Goal: Task Accomplishment & Management: Manage account settings

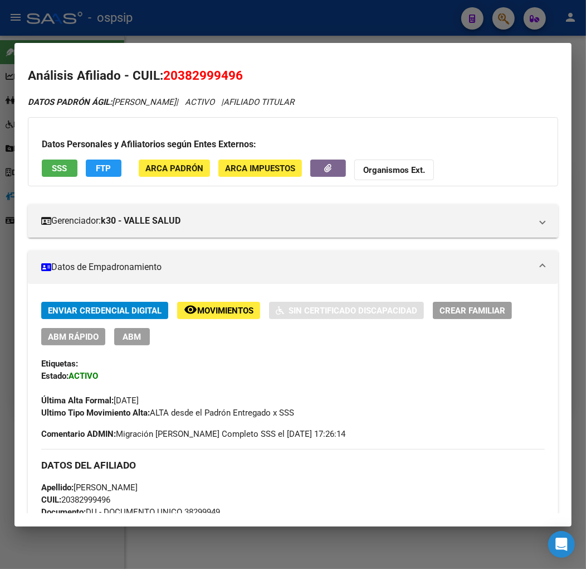
scroll to position [292, 0]
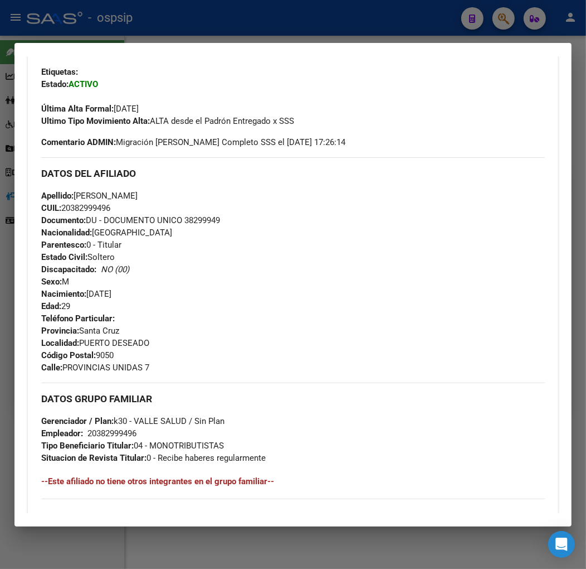
click at [253, 34] on div at bounding box center [293, 284] width 586 height 569
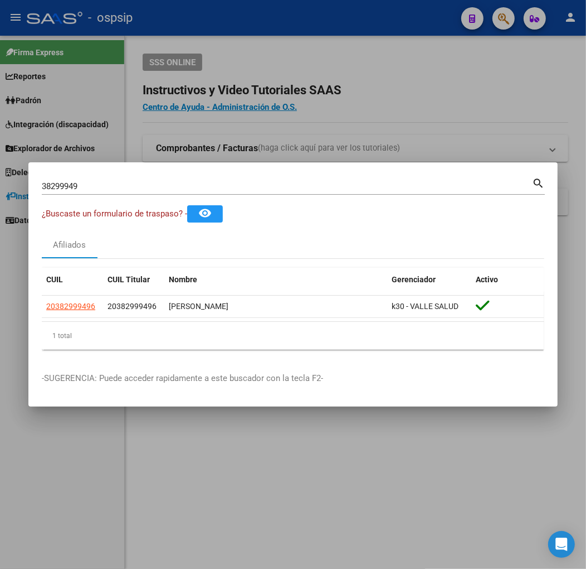
click at [253, 34] on div at bounding box center [293, 284] width 586 height 569
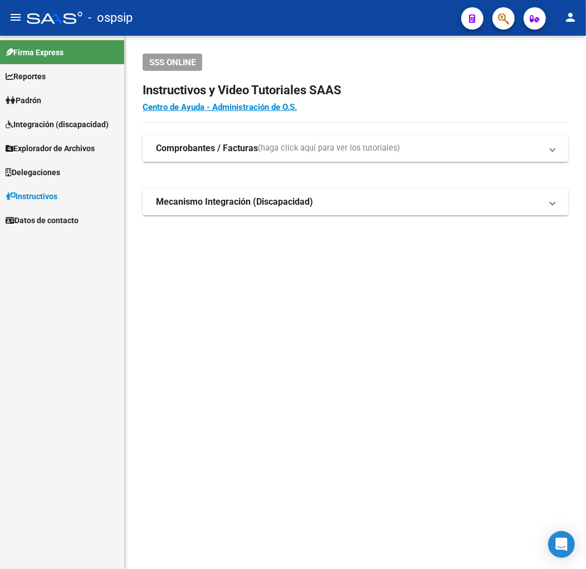
click at [495, 19] on button "button" at bounding box center [504, 18] width 22 height 22
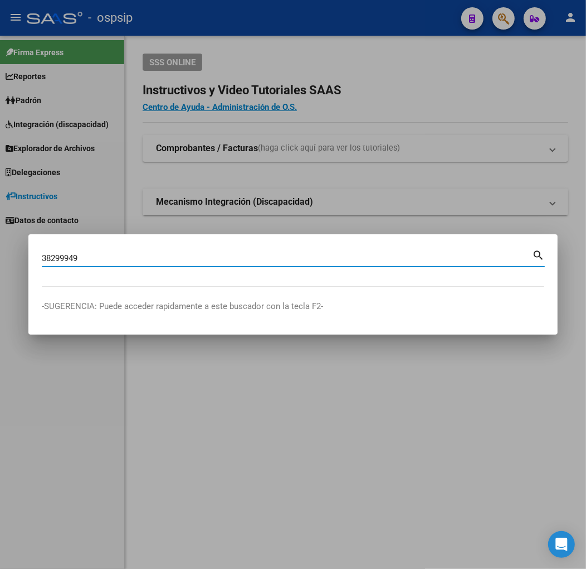
type input "38299949"
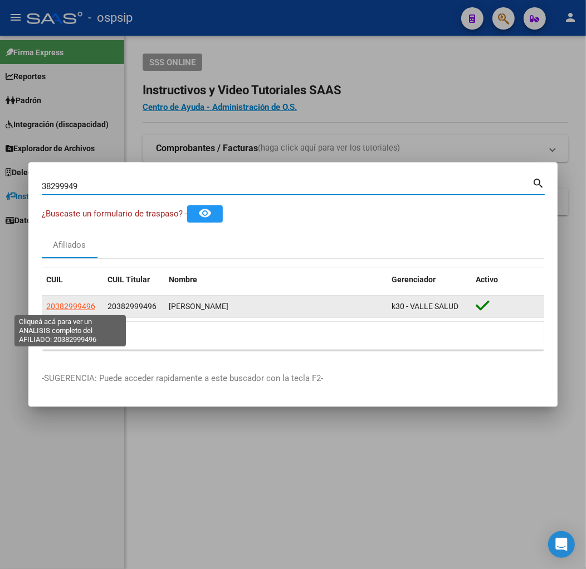
click at [59, 307] on span "20382999496" at bounding box center [70, 306] width 49 height 9
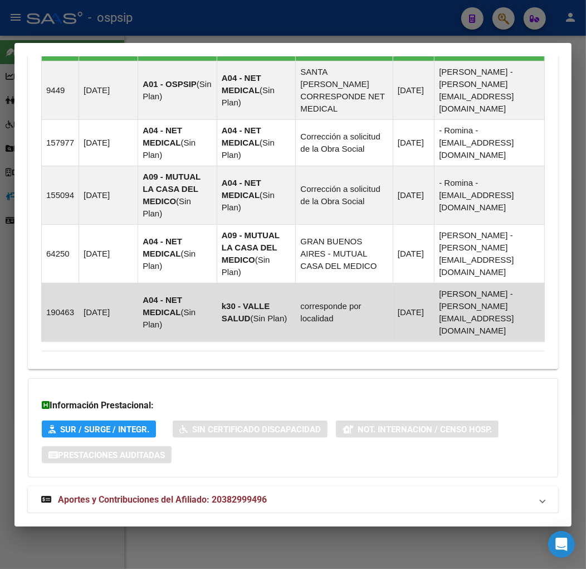
scroll to position [814, 0]
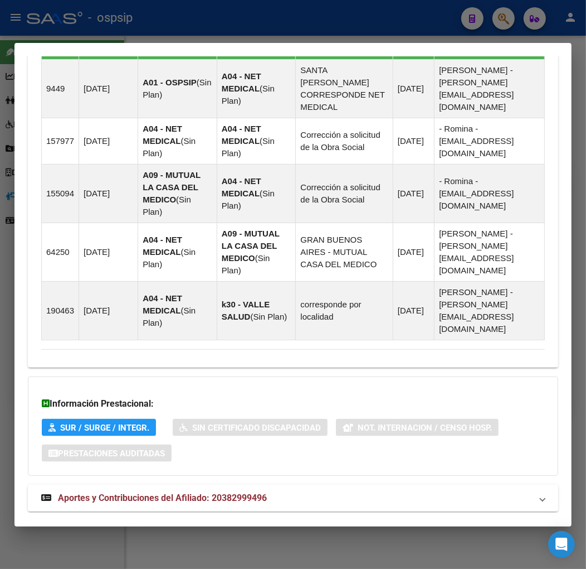
click at [347, 491] on mat-panel-title "Aportes y Contribuciones del Afiliado: 20382999496" at bounding box center [286, 497] width 491 height 13
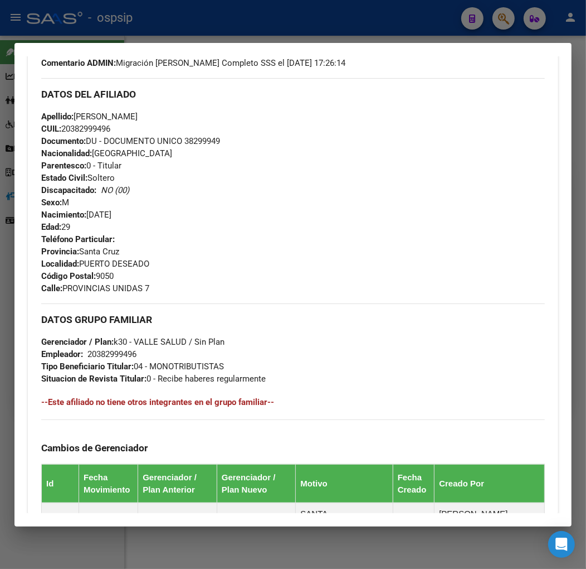
scroll to position [380, 0]
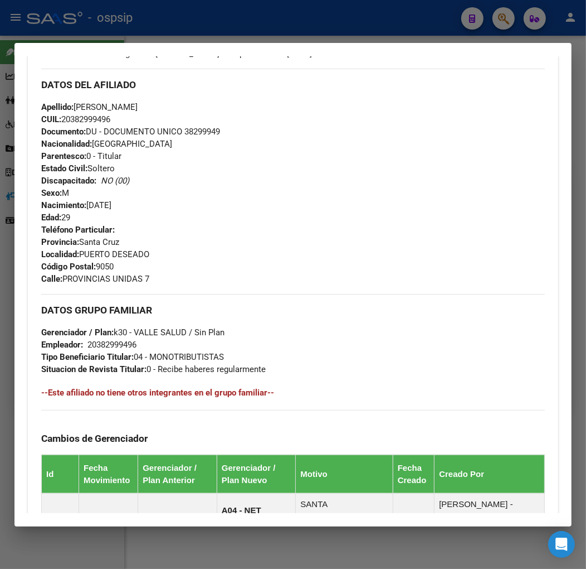
click at [284, 23] on div at bounding box center [293, 284] width 586 height 569
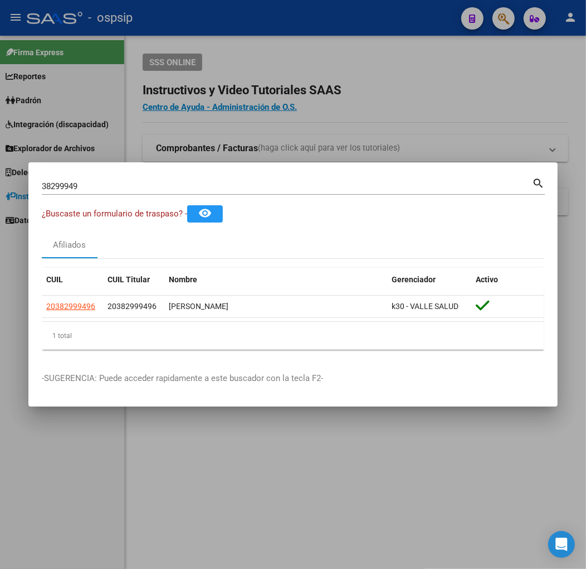
click at [284, 23] on div at bounding box center [293, 284] width 586 height 569
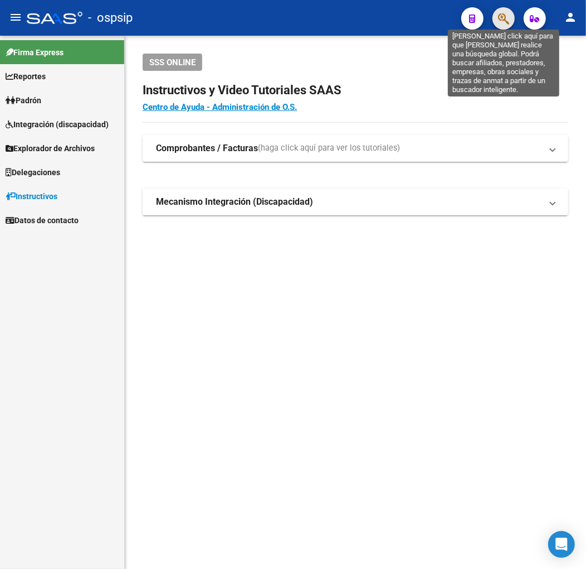
click at [506, 12] on icon "button" at bounding box center [503, 18] width 11 height 13
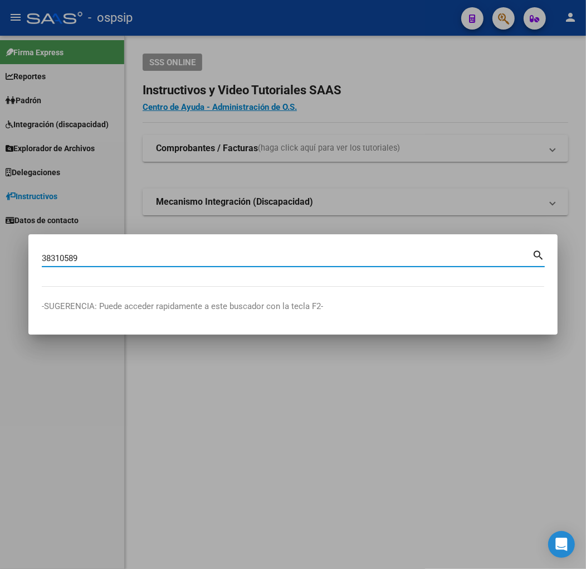
type input "38310589"
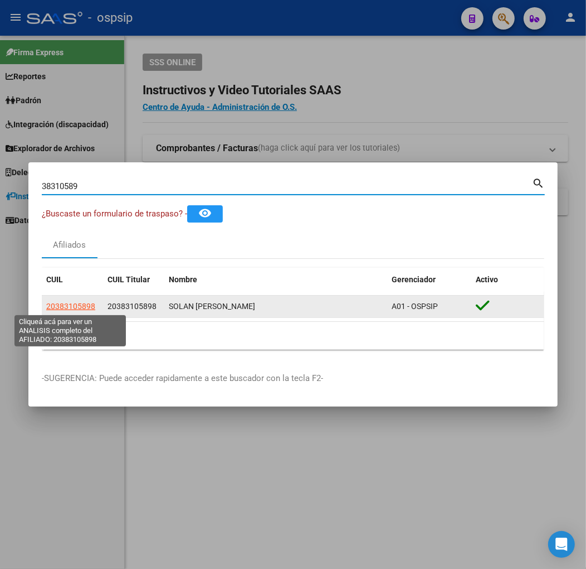
click at [80, 303] on span "20383105898" at bounding box center [70, 306] width 49 height 9
type textarea "20383105898"
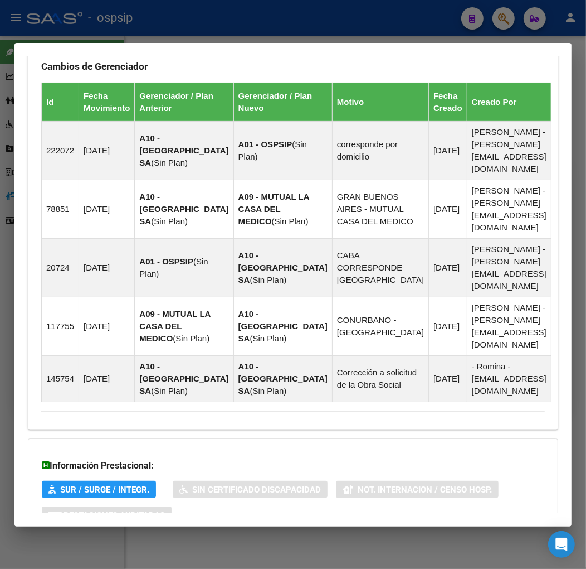
scroll to position [801, 0]
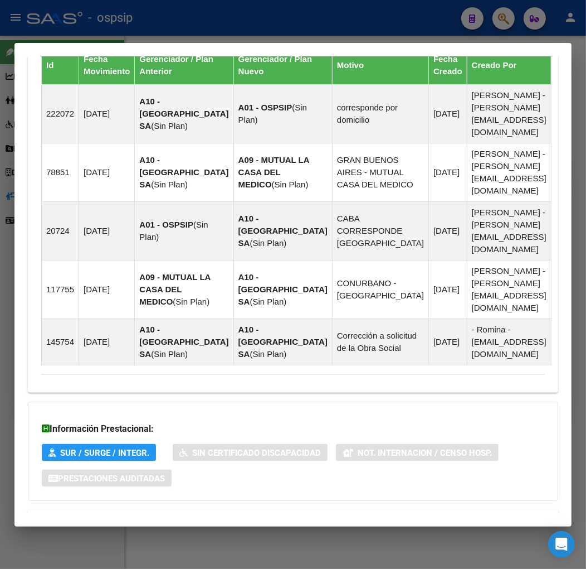
click at [376, 516] on mat-panel-title "Aportes y Contribuciones del Afiliado: 20383105898" at bounding box center [286, 522] width 491 height 13
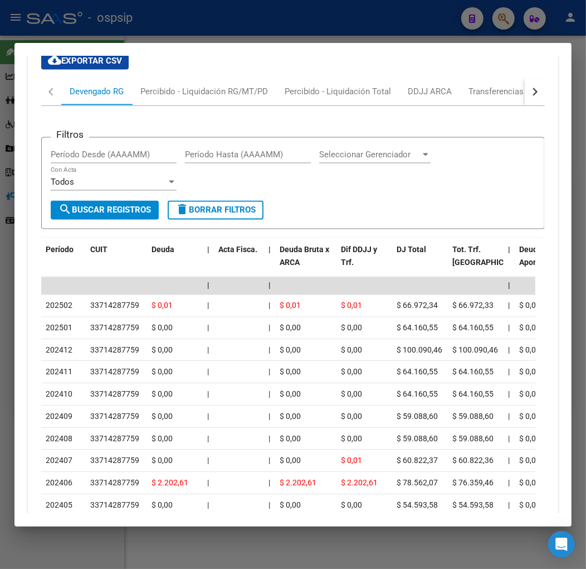
scroll to position [1249, 0]
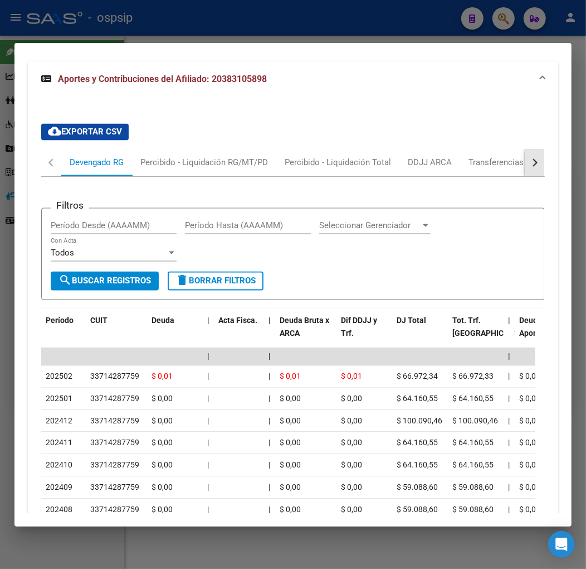
click at [533, 149] on button "button" at bounding box center [535, 162] width 20 height 27
click at [497, 157] on div "ARCA Relaciones Laborales" at bounding box center [458, 163] width 104 height 12
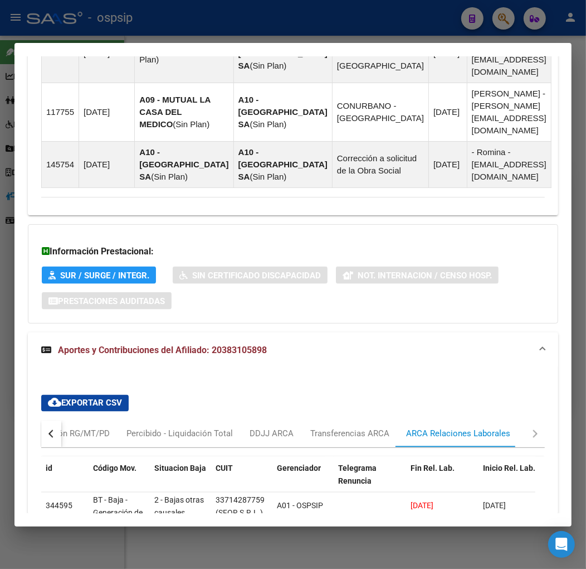
scroll to position [1027, 0]
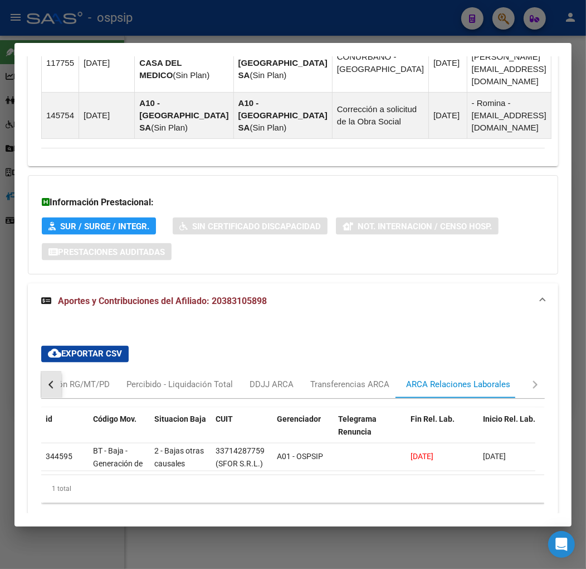
click at [46, 371] on button "button" at bounding box center [51, 384] width 20 height 27
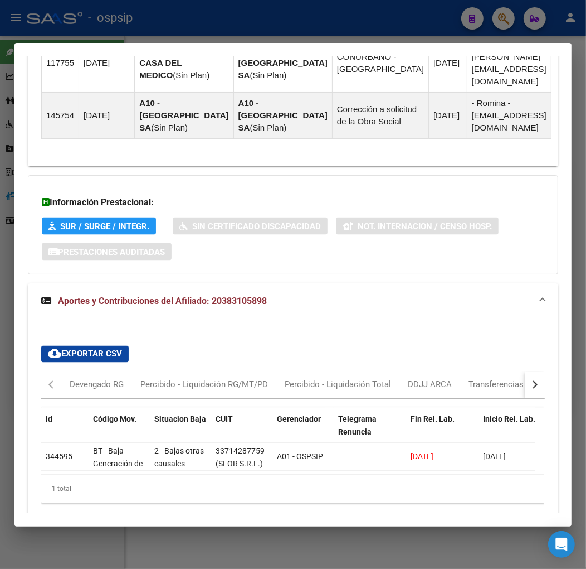
click at [69, 337] on div "cloud_download Exportar CSV Devengado RG Percibido - Liquidación RG/MT/PD Perci…" at bounding box center [293, 424] width 504 height 175
click at [75, 378] on div "Devengado RG" at bounding box center [97, 384] width 54 height 12
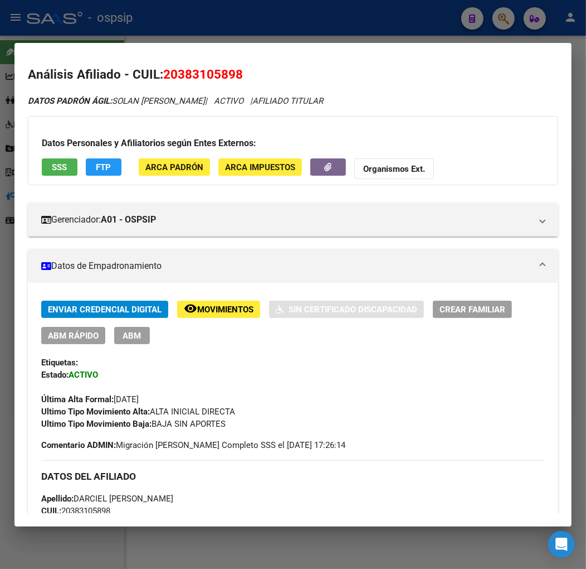
scroll to position [0, 0]
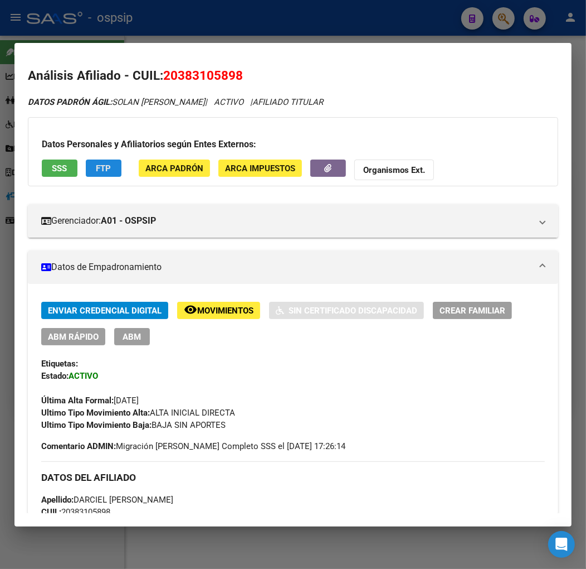
click at [107, 174] on button "FTP" at bounding box center [104, 167] width 36 height 17
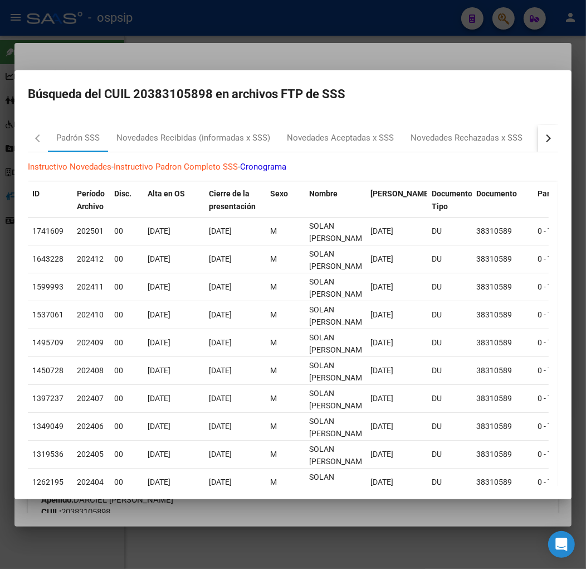
click at [543, 138] on div "button" at bounding box center [547, 138] width 8 height 8
click at [450, 144] on div "[PERSON_NAME] SSS Novedades Recibidas (informadas x SSS) Novedades Aceptadas x …" at bounding box center [173, 138] width 712 height 27
click at [386, 138] on div "RG Bajas x OPCION ONLINE (ARCA)" at bounding box center [375, 138] width 133 height 13
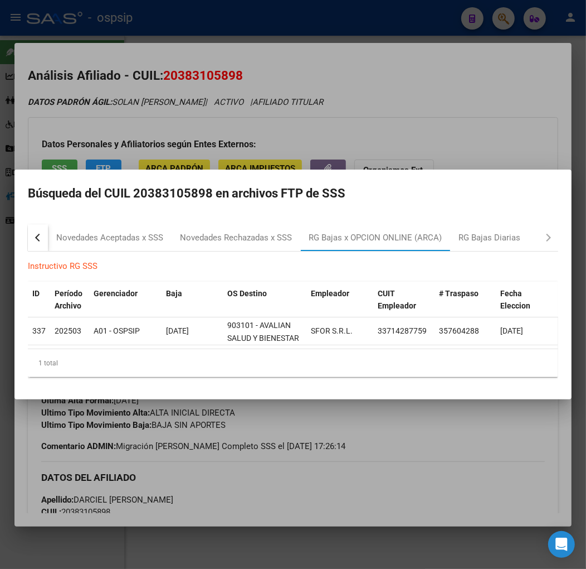
click at [347, 453] on div at bounding box center [293, 284] width 586 height 569
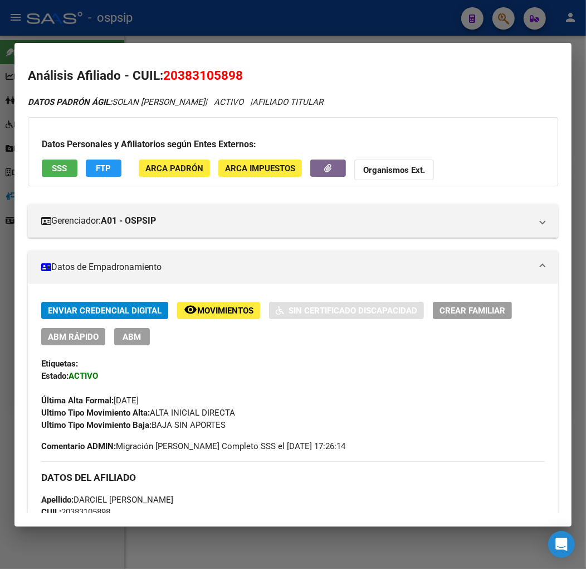
click at [124, 338] on span "ABM" at bounding box center [132, 337] width 18 height 10
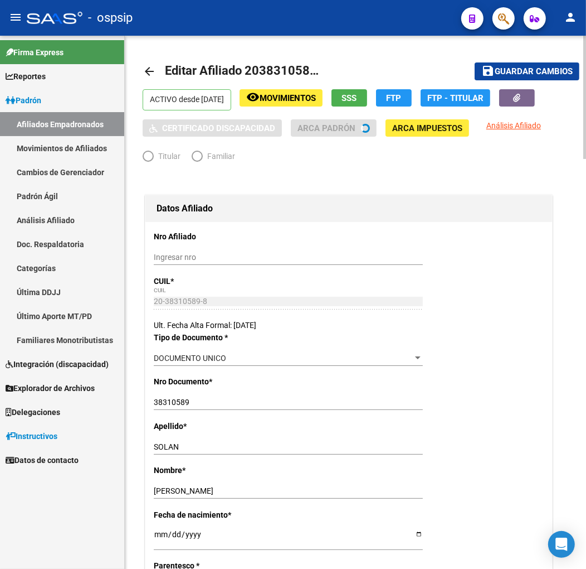
radio input "true"
type input "33-71428775-9"
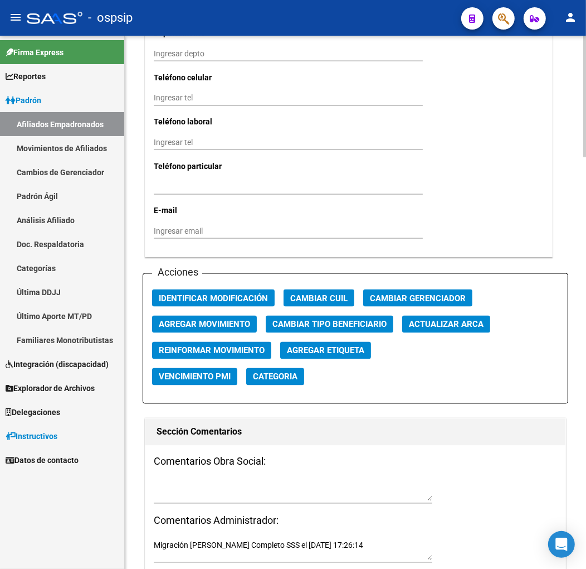
scroll to position [1177, 0]
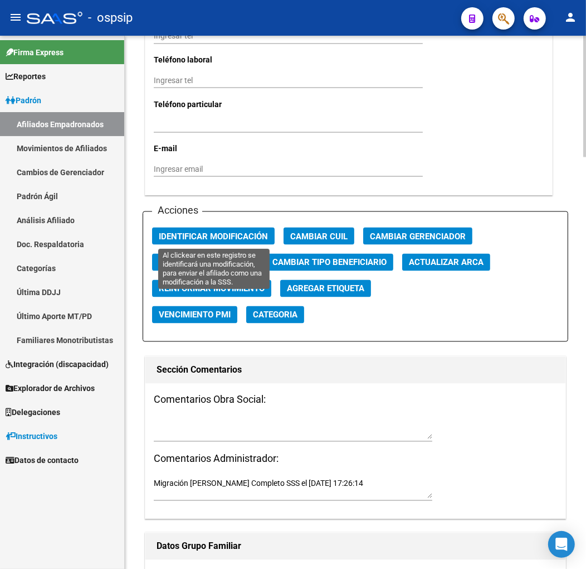
click at [232, 244] on button "Identificar Modificación" at bounding box center [213, 235] width 123 height 17
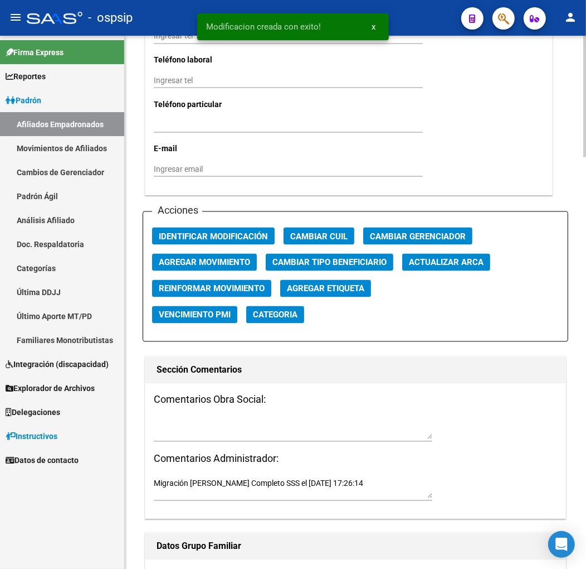
click at [239, 258] on span "Agregar Movimiento" at bounding box center [204, 263] width 91 height 10
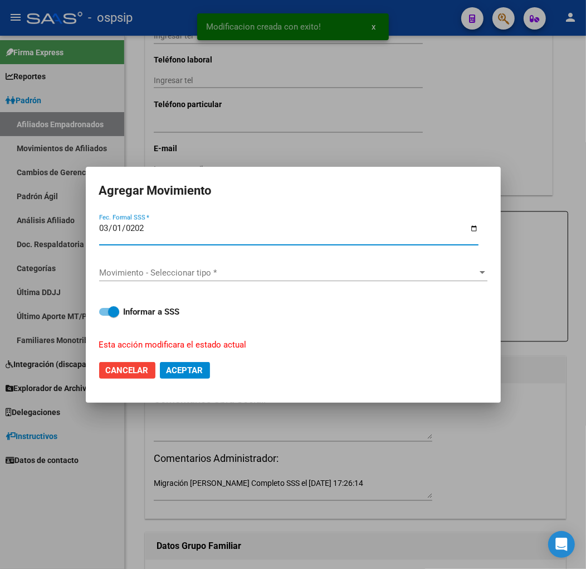
type input "[DATE]"
click at [297, 271] on span "Movimiento - Seleccionar tipo *" at bounding box center [288, 273] width 378 height 10
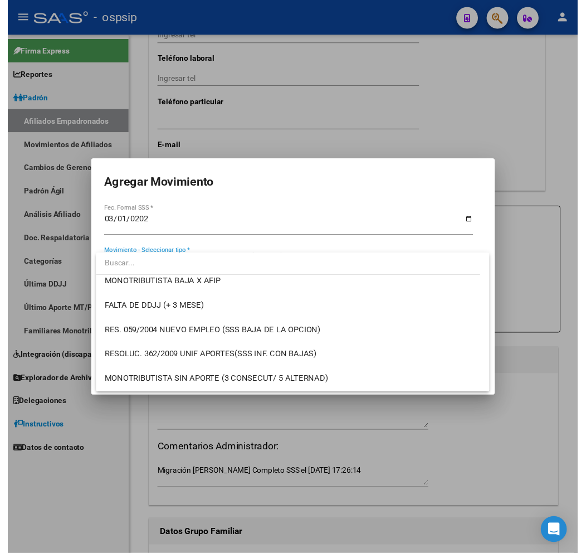
scroll to position [433, 0]
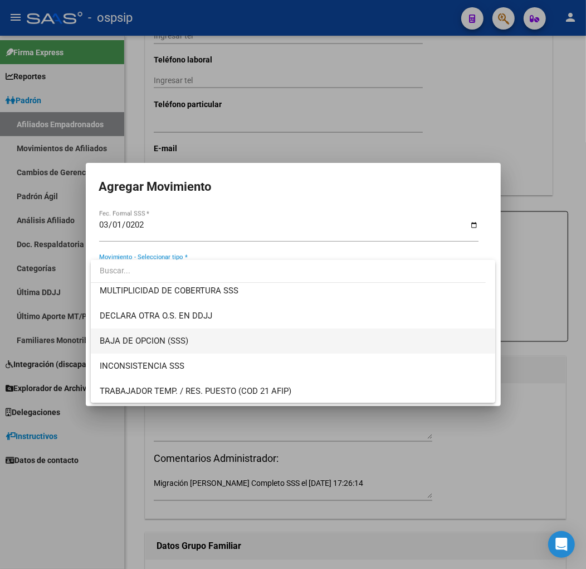
click at [288, 342] on span "BAJA DE OPCION (SSS)" at bounding box center [293, 340] width 387 height 25
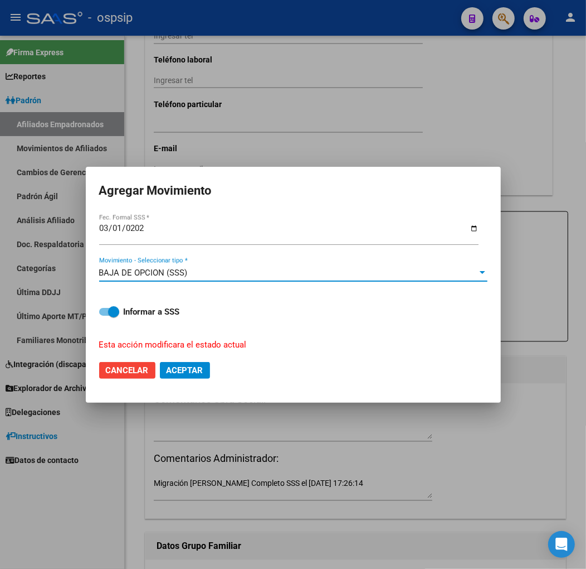
click at [188, 368] on span "Aceptar" at bounding box center [185, 370] width 37 height 10
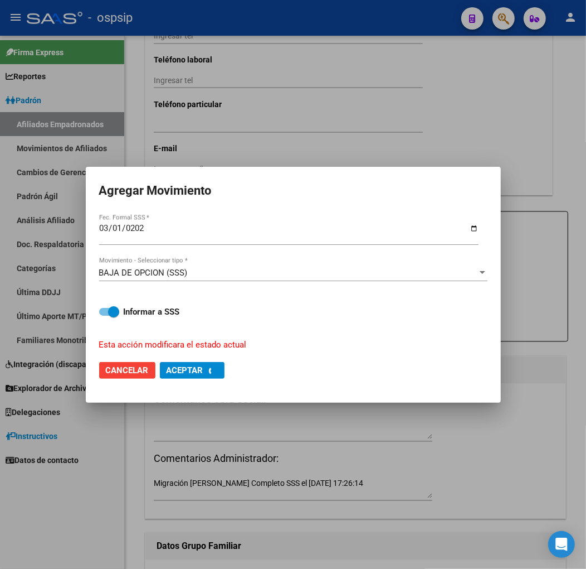
checkbox input "false"
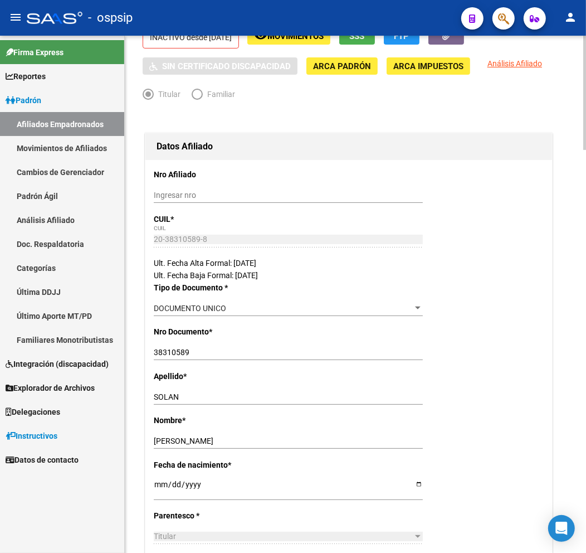
scroll to position [0, 0]
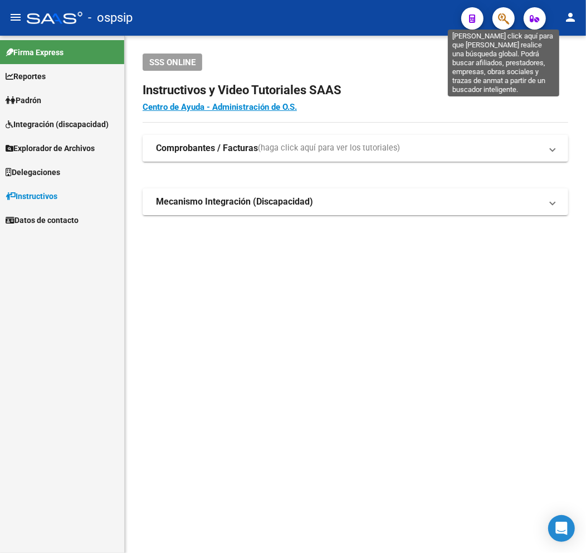
click at [508, 23] on icon "button" at bounding box center [503, 18] width 11 height 13
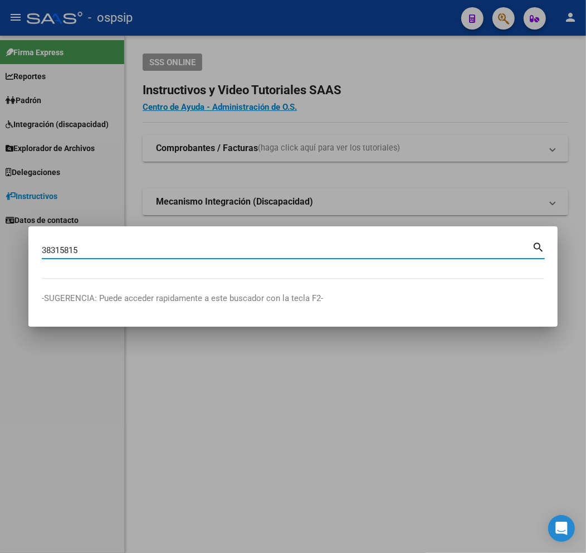
type input "38315815"
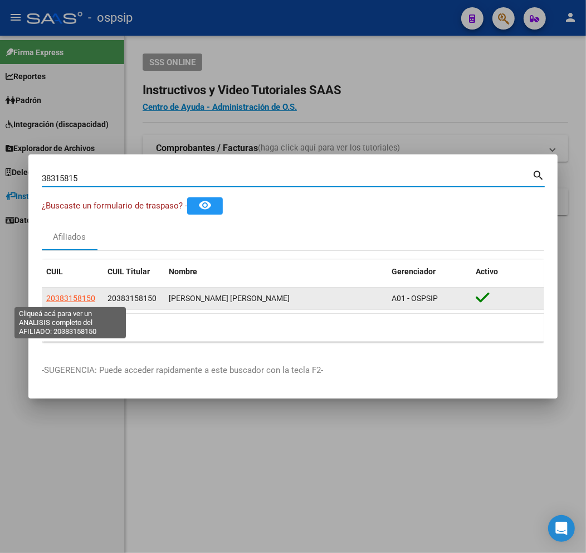
click at [69, 294] on span "20383158150" at bounding box center [70, 298] width 49 height 9
type textarea "20383158150"
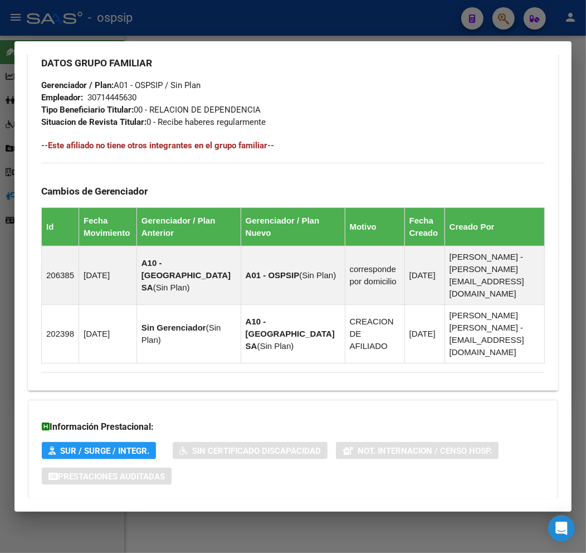
scroll to position [642, 0]
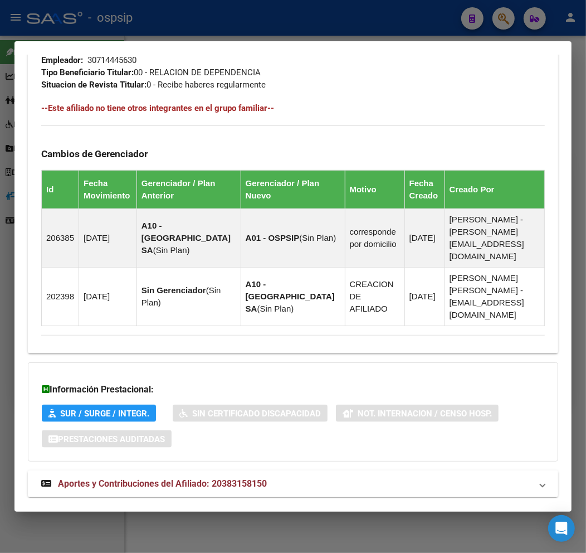
click at [362, 477] on mat-panel-title "Aportes y Contribuciones del Afiliado: 20383158150" at bounding box center [286, 483] width 491 height 13
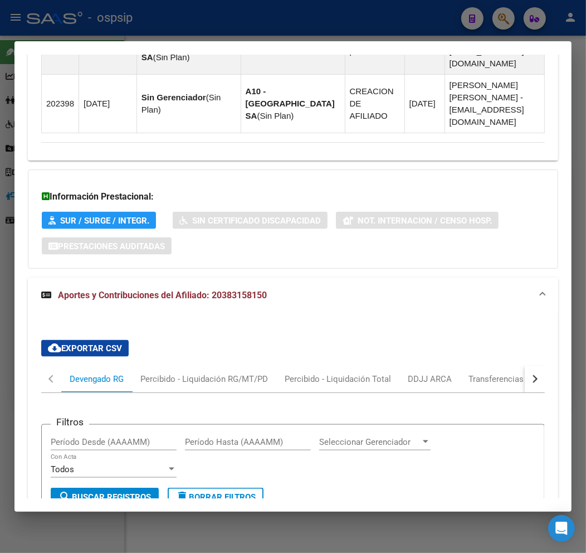
scroll to position [832, 0]
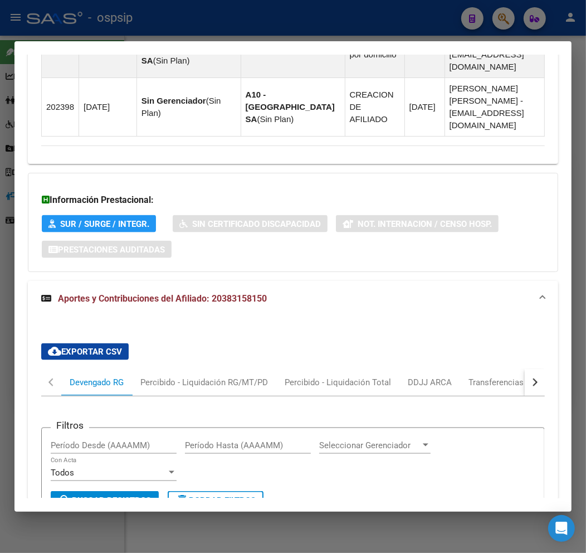
click at [530, 378] on div "button" at bounding box center [534, 382] width 8 height 8
click at [486, 376] on div "ARCA Relaciones Laborales" at bounding box center [458, 382] width 104 height 12
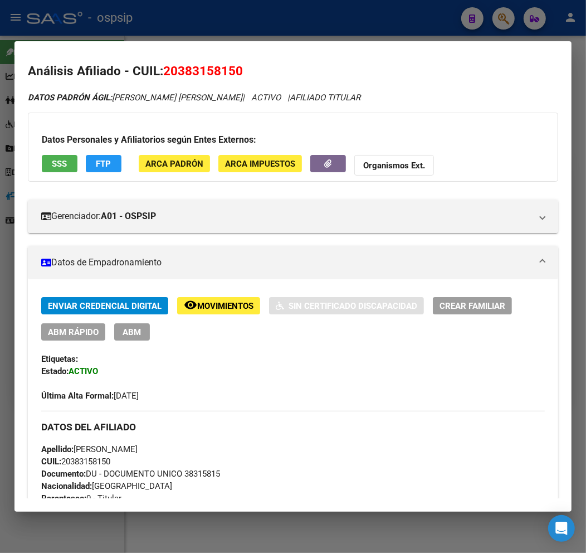
scroll to position [0, 0]
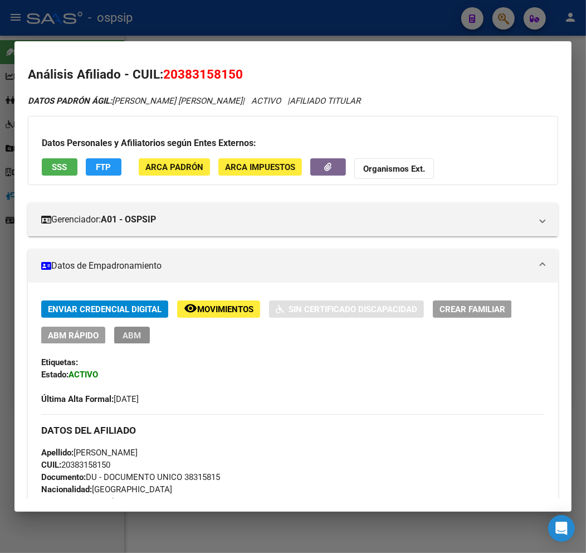
click at [122, 341] on button "ABM" at bounding box center [132, 335] width 36 height 17
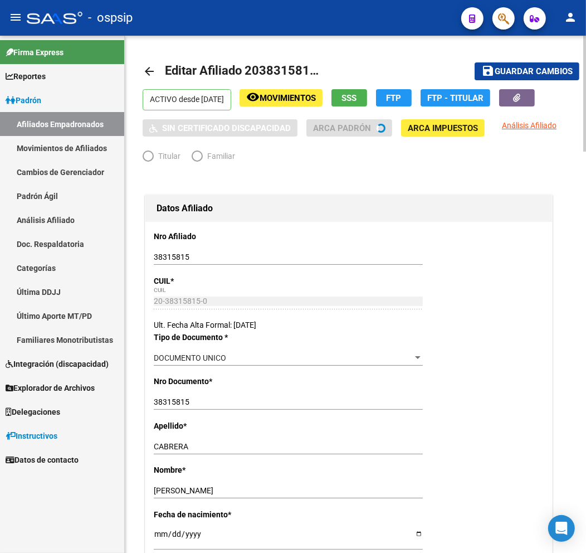
radio input "true"
type input "30-71444563-0"
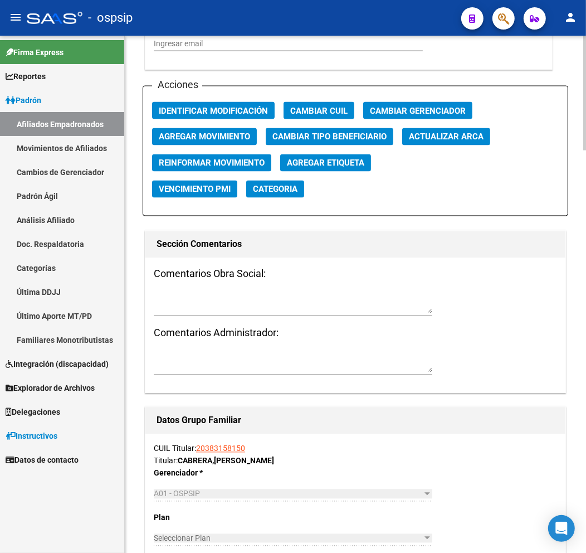
scroll to position [1300, 0]
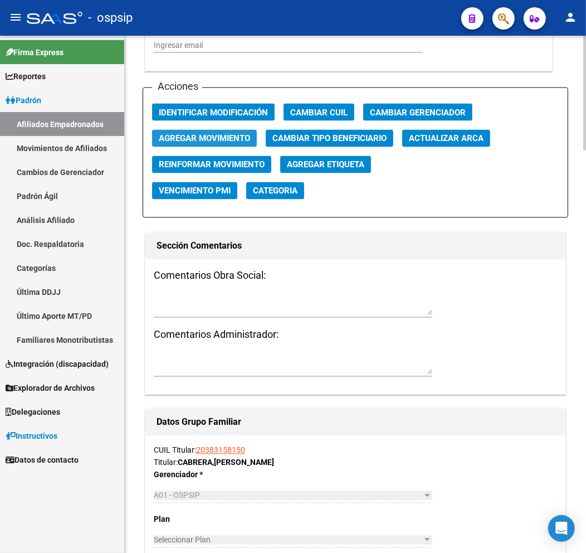
click at [238, 136] on span "Agregar Movimiento" at bounding box center [204, 139] width 91 height 10
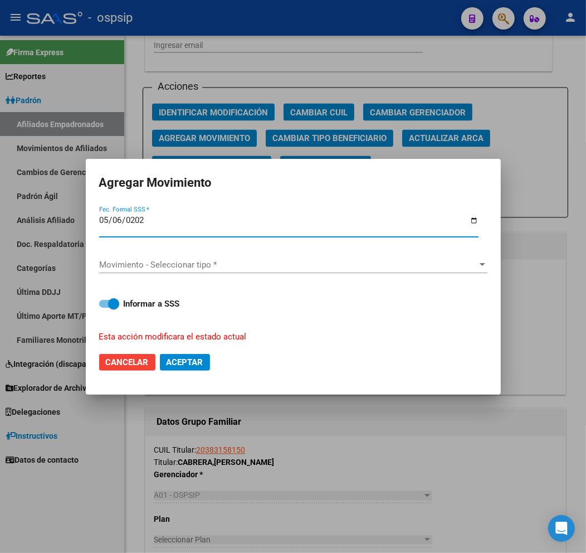
type input "[DATE]"
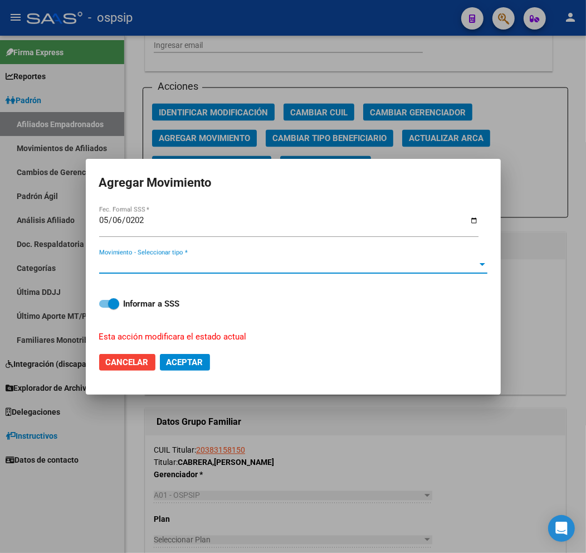
click at [279, 266] on span "Movimiento - Seleccionar tipo *" at bounding box center [288, 265] width 378 height 10
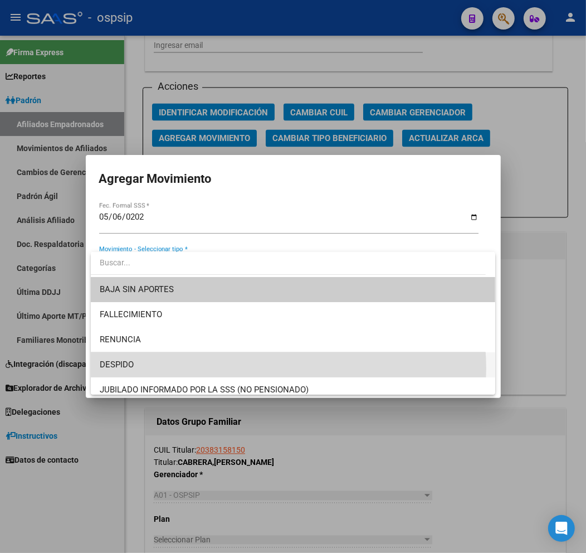
click at [270, 368] on span "DESPIDO" at bounding box center [293, 364] width 387 height 25
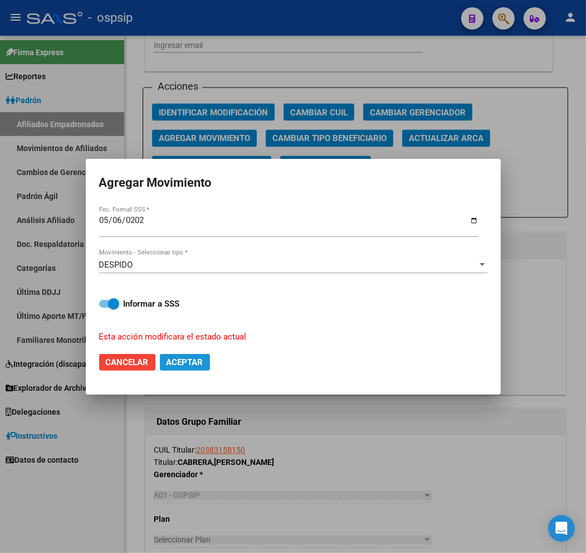
click at [178, 355] on button "Aceptar" at bounding box center [185, 362] width 50 height 17
checkbox input "false"
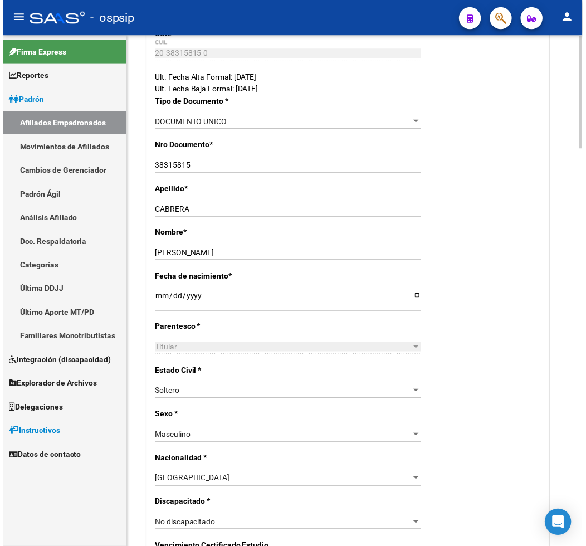
scroll to position [0, 0]
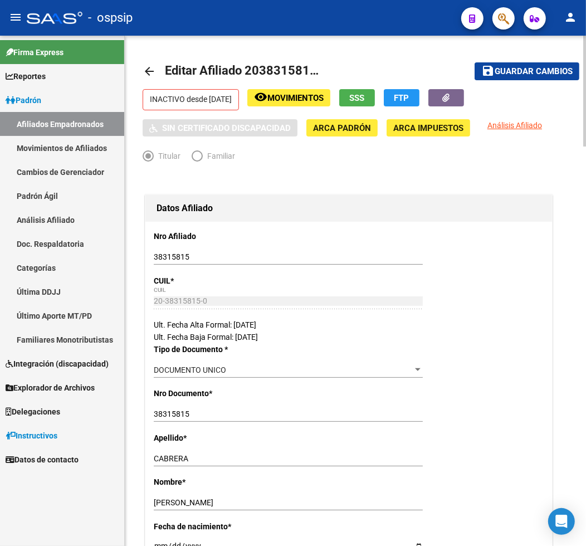
click at [147, 76] on mat-icon "arrow_back" at bounding box center [149, 71] width 13 height 13
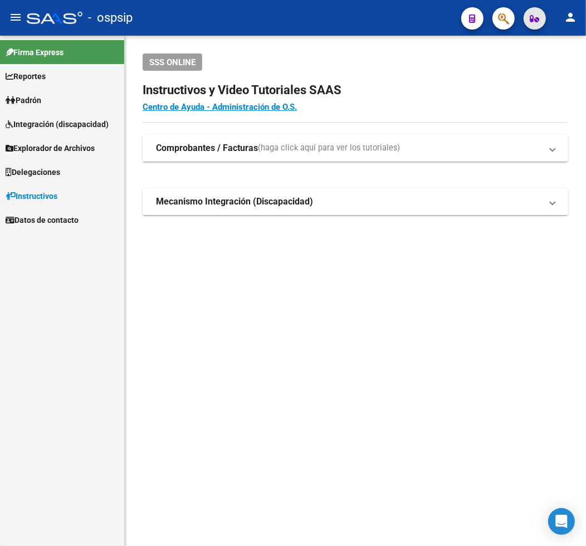
click at [540, 25] on button "button" at bounding box center [535, 18] width 22 height 22
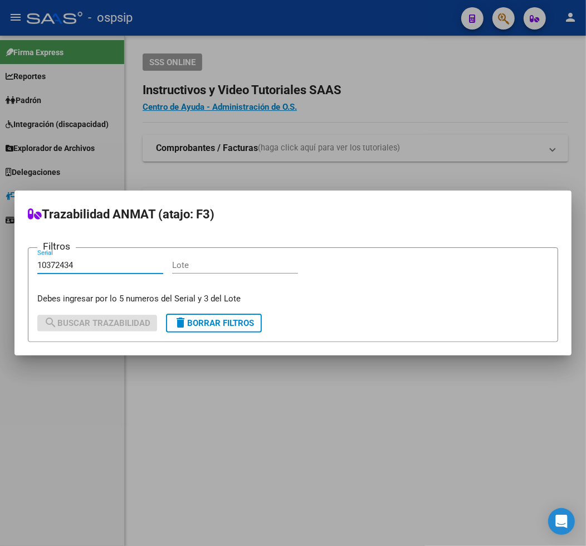
type input "10372434"
click at [152, 449] on div at bounding box center [293, 273] width 586 height 546
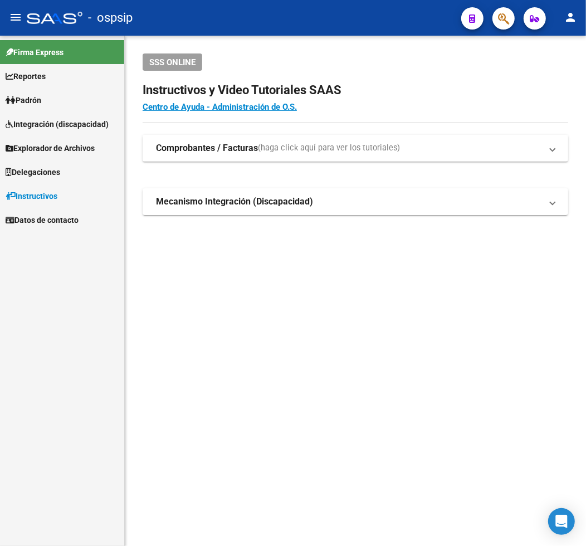
click at [255, 296] on mat-sidenav-content "SSS ONLINE Instructivos y Video Tutoriales SAAS Centro de Ayuda - Administració…" at bounding box center [356, 291] width 462 height 511
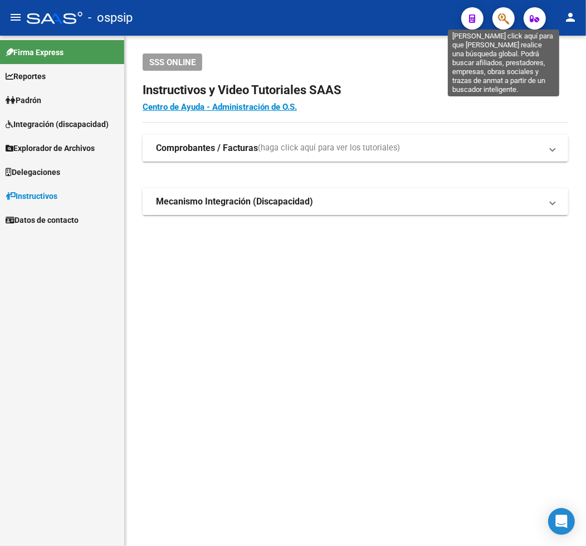
click at [507, 22] on icon "button" at bounding box center [503, 18] width 11 height 13
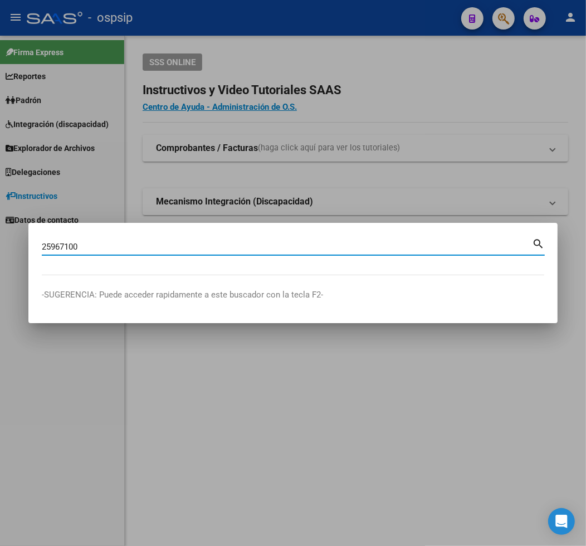
type input "25967100"
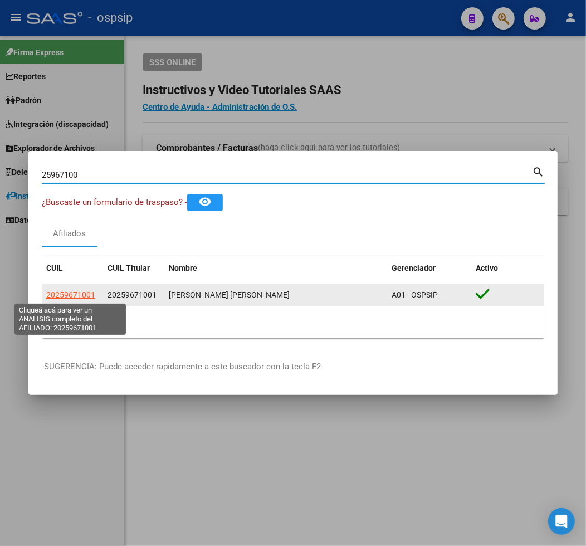
click at [77, 295] on span "20259671001" at bounding box center [70, 294] width 49 height 9
type textarea "20259671001"
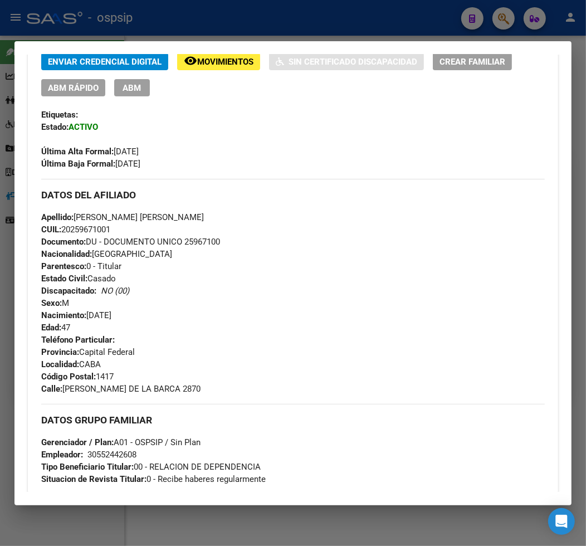
scroll to position [247, 0]
